Goal: Transaction & Acquisition: Purchase product/service

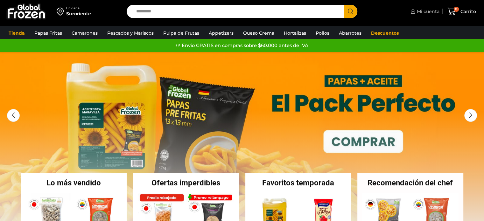
click at [430, 14] on span "Mi cuenta" at bounding box center [427, 11] width 24 height 6
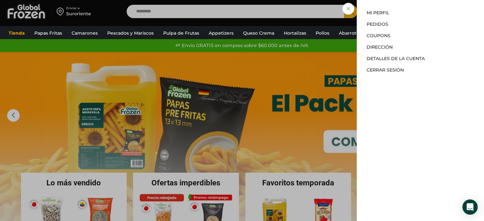
click at [388, 21] on li "Pedidos" at bounding box center [421, 23] width 108 height 11
click at [382, 23] on link "Pedidos" at bounding box center [378, 24] width 22 height 6
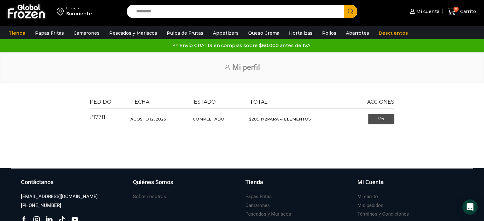
click at [384, 117] on link "Ver" at bounding box center [381, 119] width 26 height 11
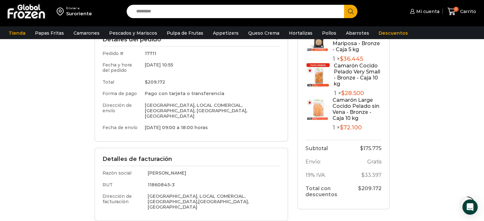
scroll to position [64, 0]
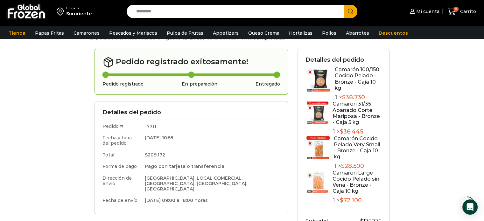
click at [324, 149] on img at bounding box center [318, 148] width 25 height 25
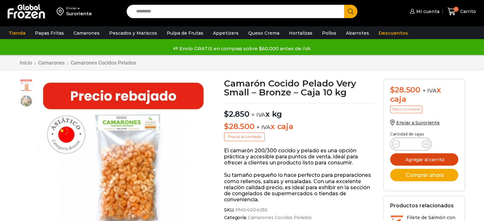
click at [424, 158] on button "Agregar al carrito" at bounding box center [424, 159] width 68 height 12
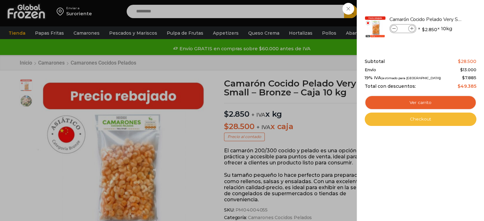
click at [428, 119] on link "Checkout" at bounding box center [421, 119] width 112 height 13
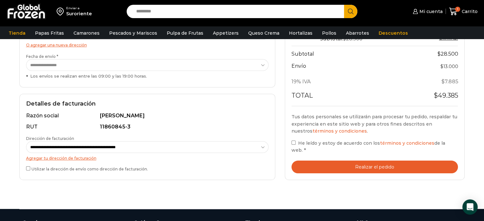
scroll to position [127, 0]
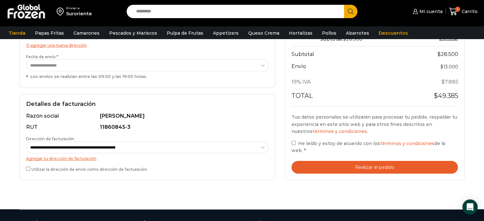
click at [347, 167] on button "Realizar el pedido" at bounding box center [375, 167] width 167 height 13
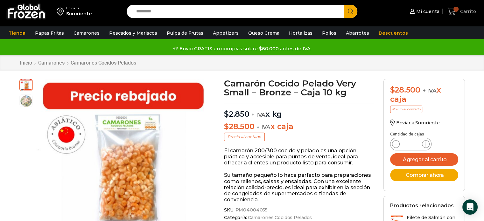
click at [454, 12] on icon at bounding box center [451, 11] width 9 height 9
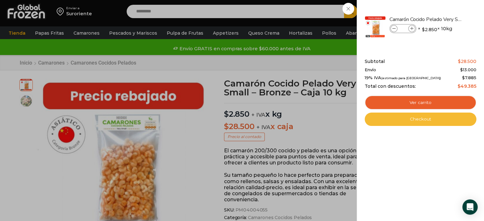
click at [430, 122] on link "Checkout" at bounding box center [421, 119] width 112 height 13
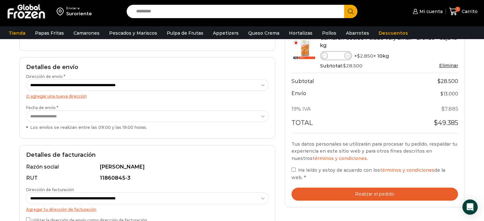
scroll to position [159, 0]
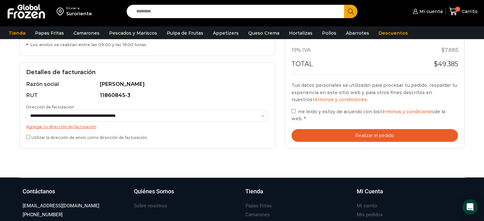
click at [367, 135] on button "Realizar el pedido" at bounding box center [375, 135] width 167 height 13
